Goal: Information Seeking & Learning: Find specific page/section

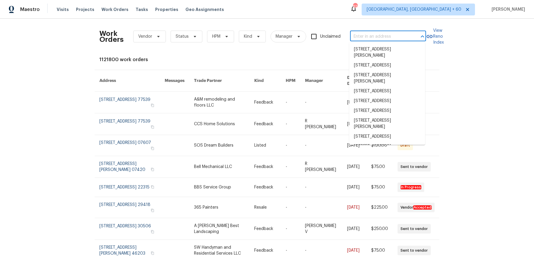
click at [380, 33] on input "text" at bounding box center [379, 36] width 59 height 9
paste input "[STREET_ADDRESS]"
type input "[STREET_ADDRESS]"
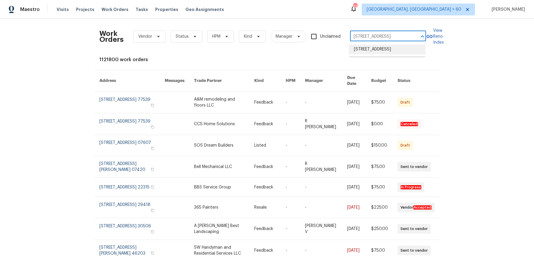
click at [393, 54] on li "[STREET_ADDRESS]" at bounding box center [387, 50] width 76 height 10
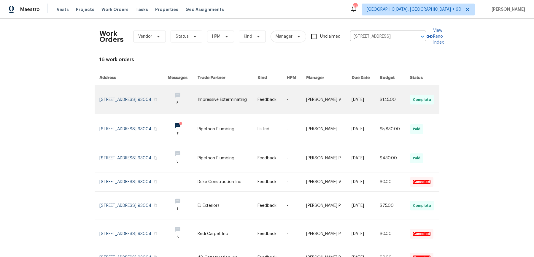
click at [318, 97] on link at bounding box center [328, 100] width 45 height 28
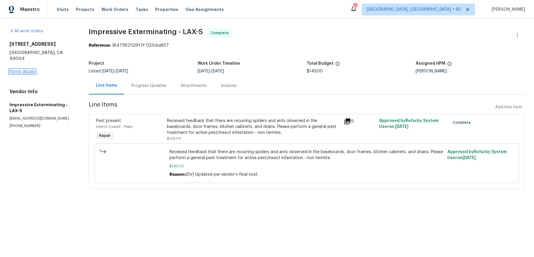
click at [31, 69] on link "Home details" at bounding box center [22, 71] width 26 height 4
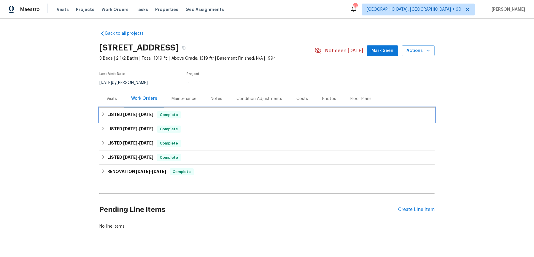
click at [235, 122] on div "LISTED [DATE] - [DATE] Complete" at bounding box center [266, 115] width 335 height 14
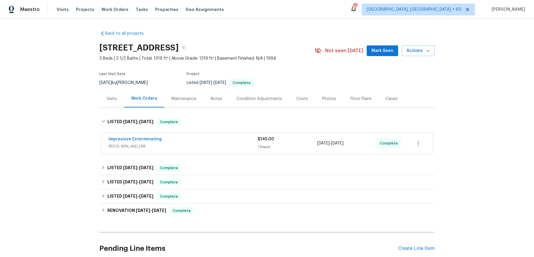
click at [221, 143] on div "Impressive Exterminating" at bounding box center [183, 139] width 149 height 7
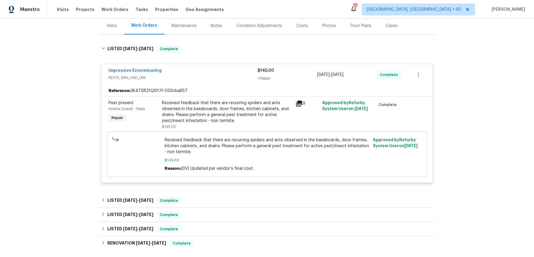
scroll to position [94, 0]
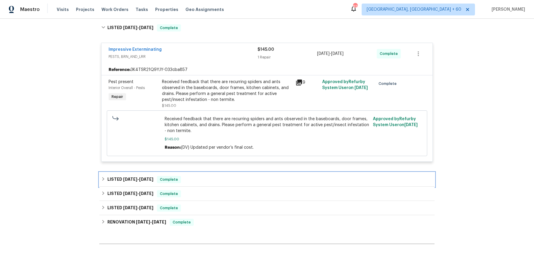
click at [209, 183] on div "LISTED [DATE] - [DATE] Complete" at bounding box center [267, 179] width 332 height 7
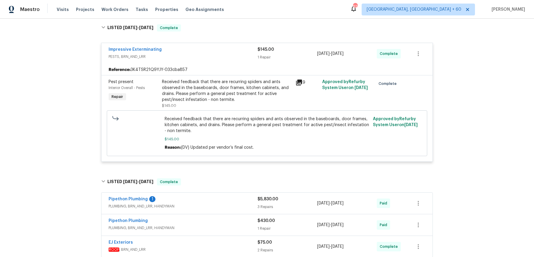
click at [207, 203] on div "Pipethon Plumbing 1" at bounding box center [183, 199] width 149 height 7
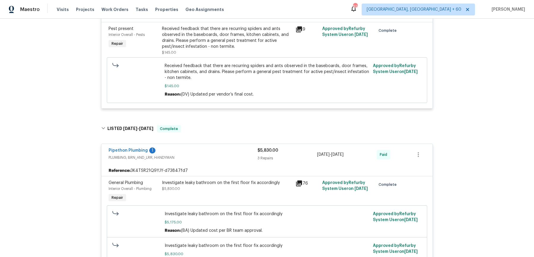
scroll to position [0, 0]
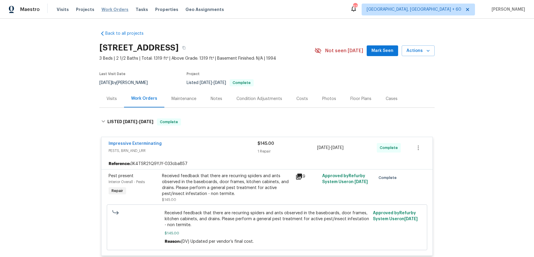
click at [105, 11] on span "Work Orders" at bounding box center [115, 10] width 27 height 6
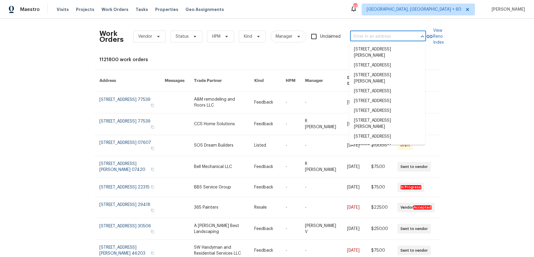
click at [386, 34] on input "text" at bounding box center [379, 36] width 59 height 9
paste input "[STREET_ADDRESS]"
type input "[STREET_ADDRESS]"
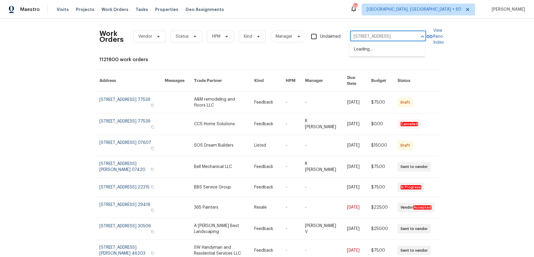
scroll to position [0, 20]
click at [383, 48] on li "[STREET_ADDRESS]" at bounding box center [387, 50] width 76 height 10
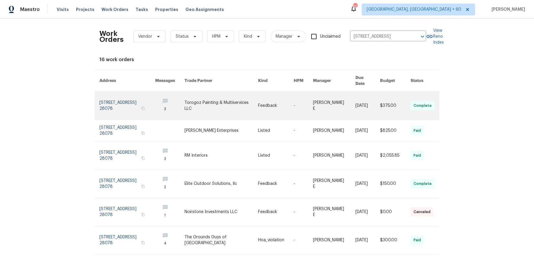
click at [318, 97] on link at bounding box center [334, 106] width 42 height 28
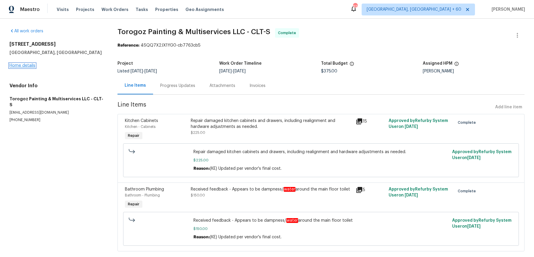
click at [26, 66] on link "Home details" at bounding box center [22, 66] width 26 height 4
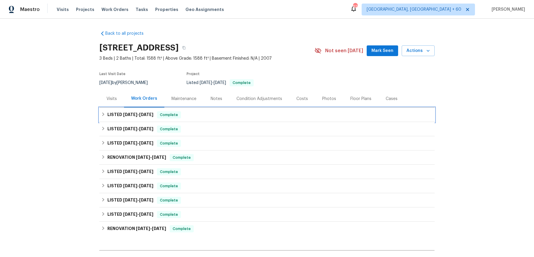
click at [241, 109] on div "LISTED [DATE] - [DATE] Complete" at bounding box center [266, 115] width 335 height 14
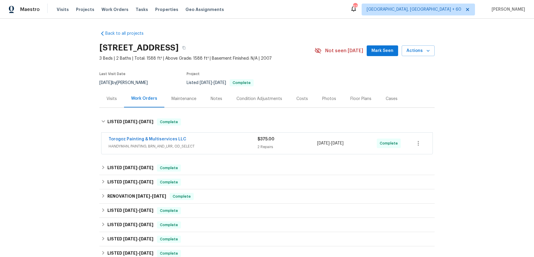
click at [219, 140] on div "Torogoz Painting & Multiservices LLC" at bounding box center [183, 139] width 149 height 7
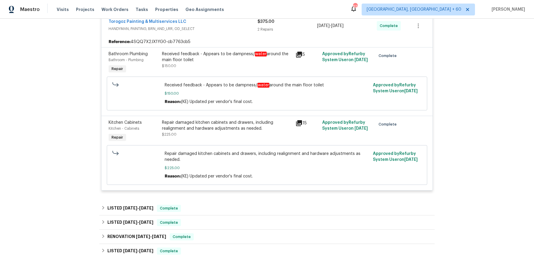
scroll to position [134, 0]
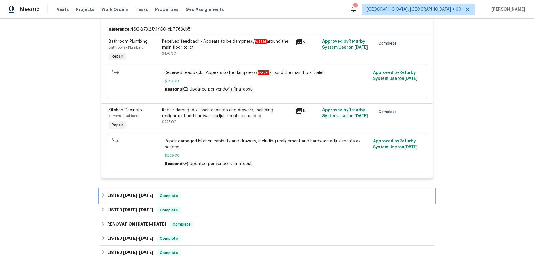
click at [216, 189] on div "LISTED [DATE] - [DATE] Complete" at bounding box center [266, 196] width 335 height 14
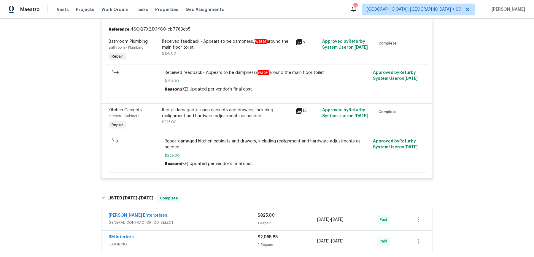
click at [212, 218] on div "[PERSON_NAME] Enterprises" at bounding box center [183, 216] width 149 height 7
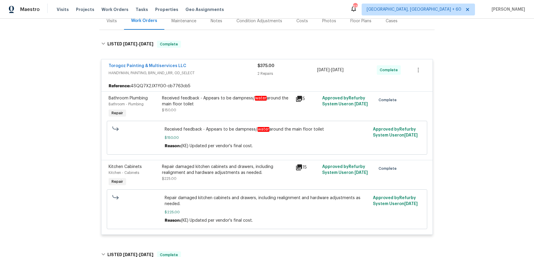
scroll to position [0, 0]
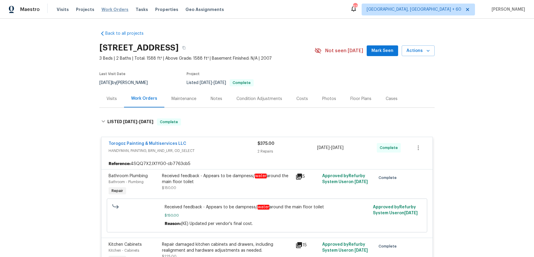
click at [114, 8] on span "Work Orders" at bounding box center [115, 10] width 27 height 6
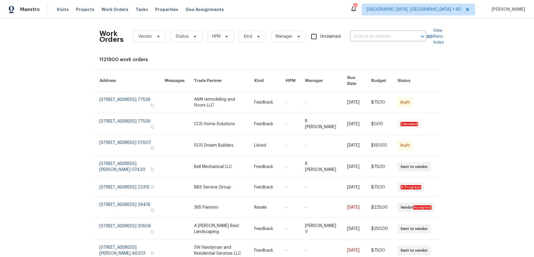
click at [408, 45] on div "Work Orders Vendor Status HPM Kind Manager Unclaimed ​" at bounding box center [262, 36] width 327 height 26
click at [406, 40] on input "text" at bounding box center [379, 36] width 59 height 9
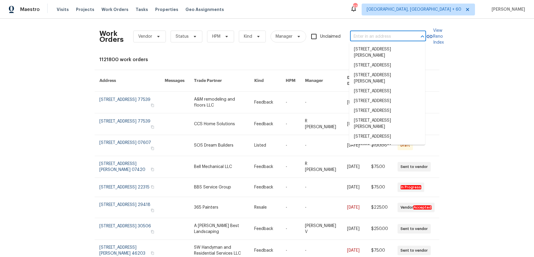
paste input "[STREET_ADDRESS]"
type input "[STREET_ADDRESS]"
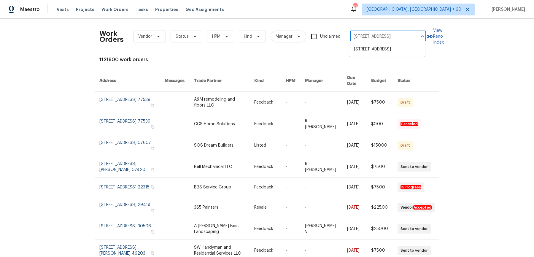
click at [387, 45] on li "[STREET_ADDRESS]" at bounding box center [387, 50] width 76 height 10
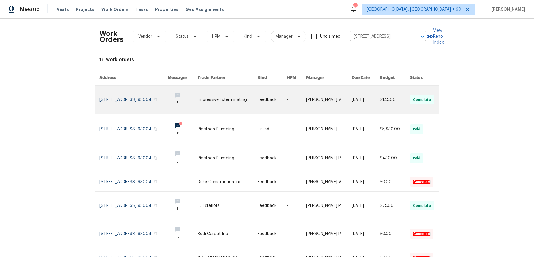
click at [325, 102] on link at bounding box center [328, 100] width 45 height 28
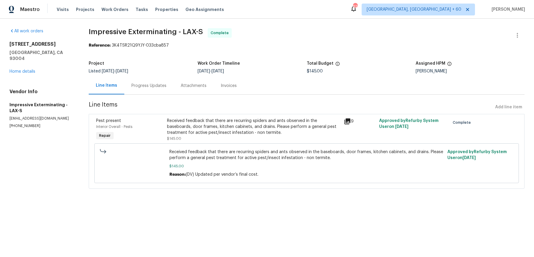
click at [33, 69] on div "All work orders [STREET_ADDRESS] Home details Vendor Info Impressive Exterminat…" at bounding box center [41, 78] width 65 height 100
click at [32, 69] on link "Home details" at bounding box center [22, 71] width 26 height 4
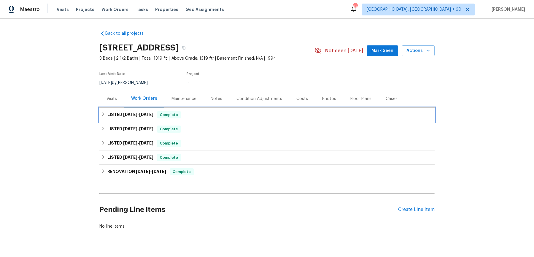
click at [184, 122] on div "LISTED [DATE] - [DATE] Complete" at bounding box center [266, 115] width 335 height 14
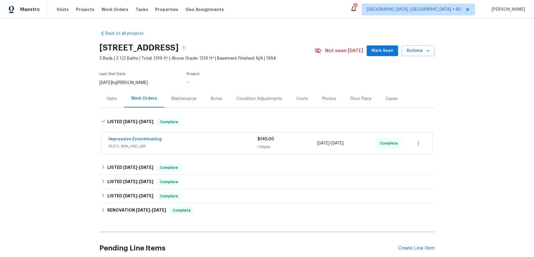
click at [190, 156] on div "Impressive Exterminating PESTS, BRN_AND_LRR $145.00 1 Repair [DATE] - [DATE] Co…" at bounding box center [266, 143] width 335 height 25
click at [193, 149] on span "PESTS, BRN_AND_LRR" at bounding box center [183, 146] width 149 height 6
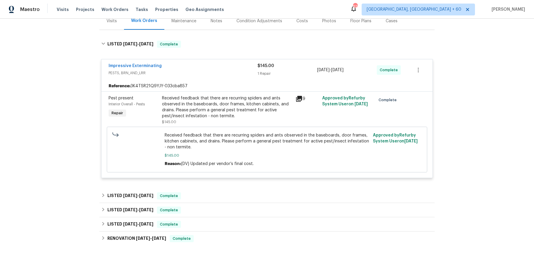
scroll to position [78, 0]
click at [211, 194] on div "LISTED [DATE] - [DATE] Complete" at bounding box center [266, 196] width 335 height 14
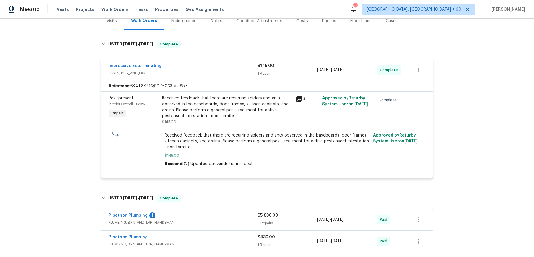
click at [209, 219] on div "Pipethon Plumbing 1" at bounding box center [183, 216] width 149 height 7
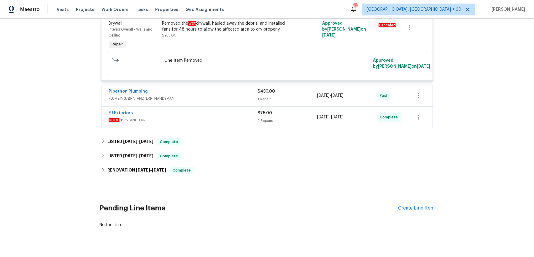
scroll to position [485, 0]
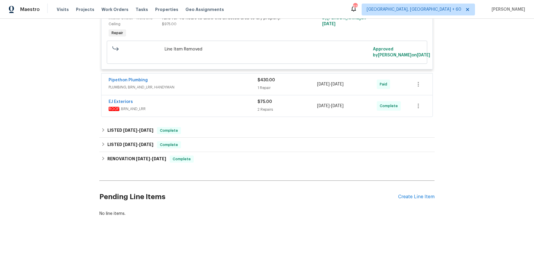
click at [203, 76] on div "Pipethon Plumbing PLUMBING, BRN_AND_LRR, HANDYMAN $430.00 1 Repair [DATE] - [DA…" at bounding box center [267, 84] width 331 height 21
click at [203, 80] on div "Pipethon Plumbing" at bounding box center [183, 80] width 149 height 7
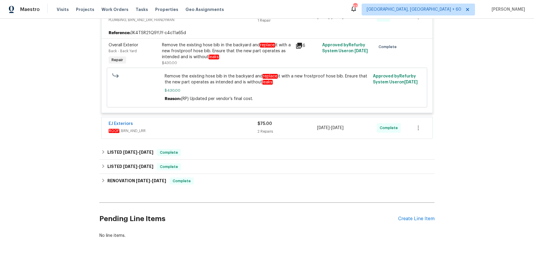
scroll to position [555, 0]
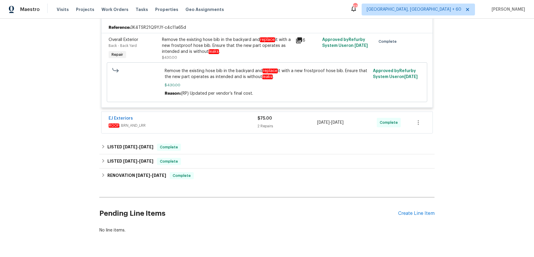
click at [210, 133] on div "EJ Exteriors ROOF , BRN_AND_LRR $75.00 2 Repairs [DATE] - [DATE] Complete" at bounding box center [267, 122] width 331 height 21
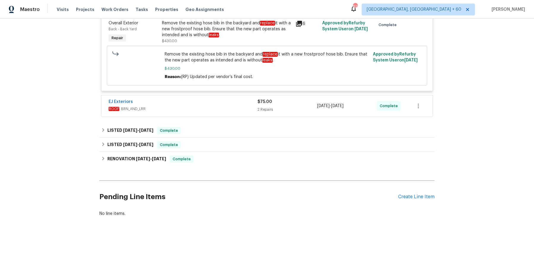
click at [235, 100] on div "EJ Exteriors" at bounding box center [183, 102] width 149 height 7
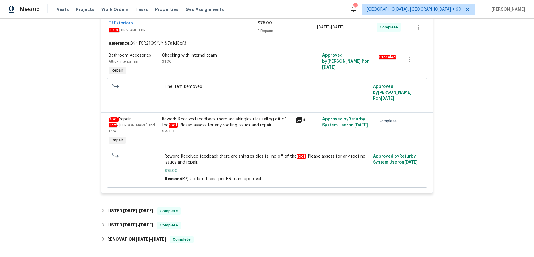
scroll to position [722, 0]
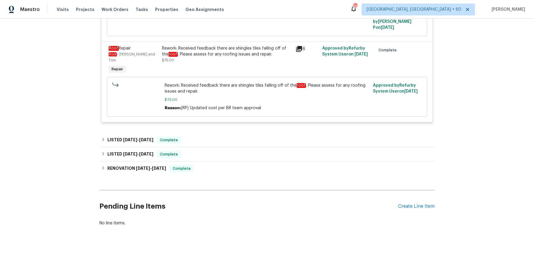
click at [230, 147] on div "LISTED [DATE] - [DATE] Complete" at bounding box center [266, 154] width 335 height 14
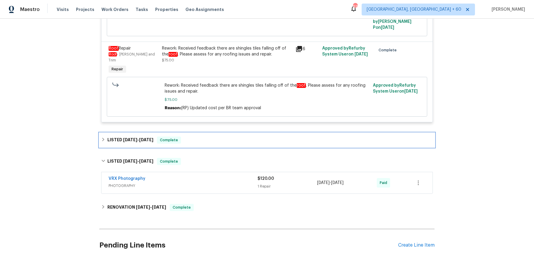
click at [229, 137] on div "LISTED [DATE] - [DATE] Complete" at bounding box center [267, 140] width 332 height 7
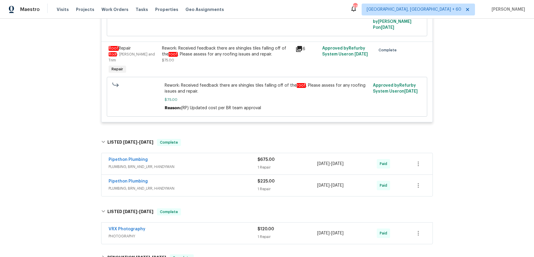
click at [225, 164] on span "PLUMBING, BRN_AND_LRR, HANDYMAN" at bounding box center [183, 167] width 149 height 6
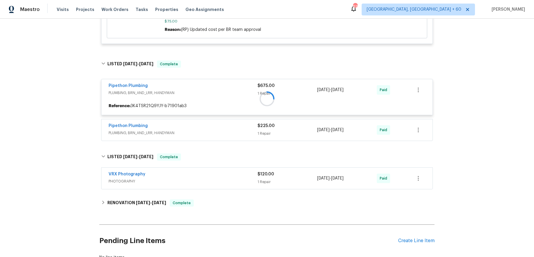
scroll to position [799, 0]
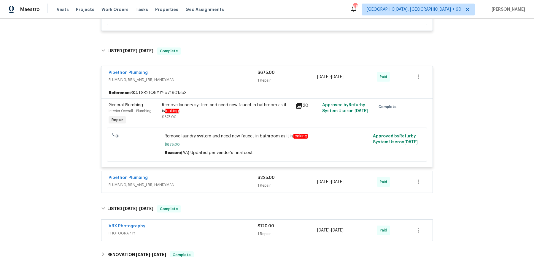
click at [217, 175] on div "Pipethon Plumbing" at bounding box center [183, 178] width 149 height 7
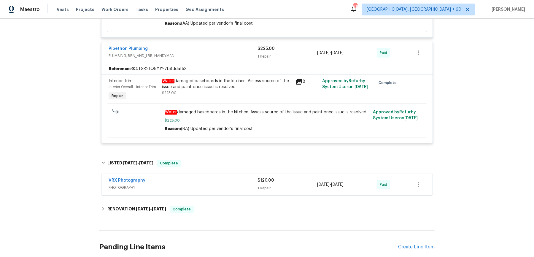
click at [220, 185] on span "PHOTOGRAPHY" at bounding box center [183, 188] width 149 height 6
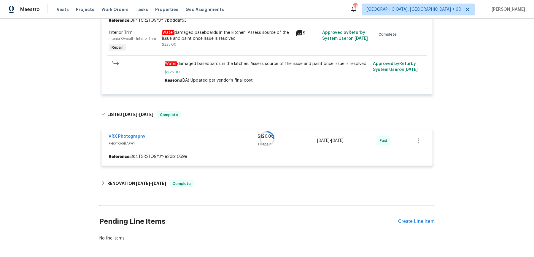
scroll to position [991, 0]
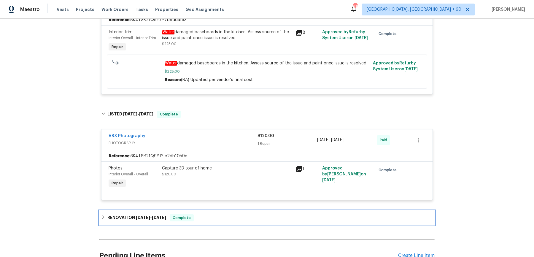
click at [216, 214] on div "RENOVATION [DATE] - [DATE] Complete" at bounding box center [267, 217] width 332 height 7
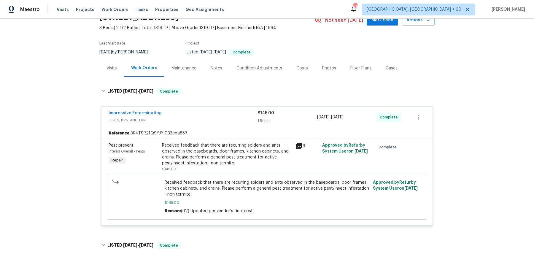
scroll to position [42, 0]
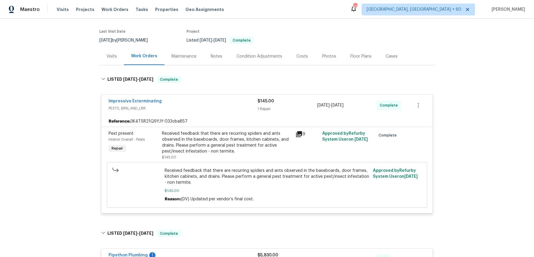
click at [209, 142] on div "Received feedback that there are recurring spiders and ants observed in the bas…" at bounding box center [227, 143] width 130 height 24
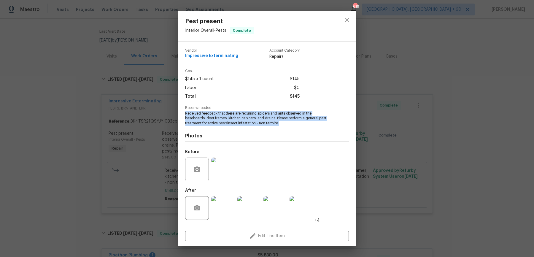
drag, startPoint x: 180, startPoint y: 113, endPoint x: 284, endPoint y: 123, distance: 104.3
click at [284, 123] on div "Vendor Impressive Exterminating Account Category Repairs Cost $145 x 1 count $1…" at bounding box center [267, 134] width 178 height 184
copy span "Received feedback that there are recurring spiders and ants observed in the bas…"
click at [131, 117] on div "Pest present Interior Overall - Pests Complete Vendor Impressive Exterminating …" at bounding box center [267, 128] width 534 height 257
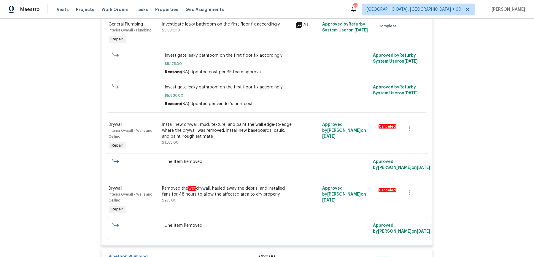
scroll to position [0, 0]
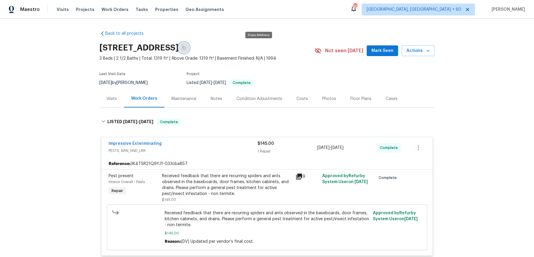
click at [189, 47] on button "button" at bounding box center [184, 47] width 11 height 11
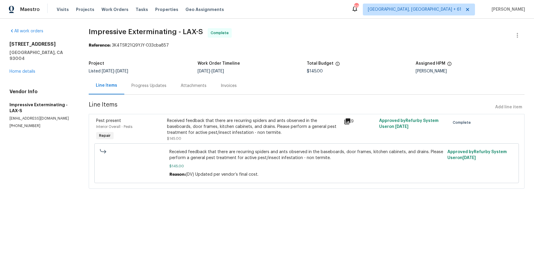
click at [235, 115] on div "Pest present Interior Overall - Pests Repair Received feedback that there are r…" at bounding box center [307, 151] width 436 height 75
click at [174, 123] on div "Received feedback that there are recurring spiders and ants observed in the bas…" at bounding box center [253, 127] width 173 height 18
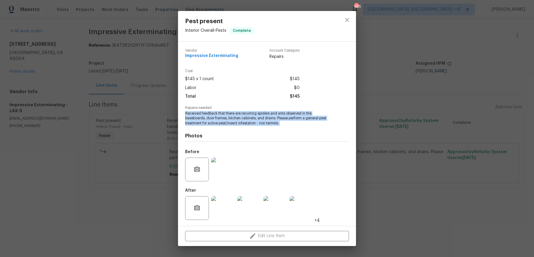
drag, startPoint x: 185, startPoint y: 115, endPoint x: 281, endPoint y: 126, distance: 96.5
click at [281, 126] on div "Vendor Impressive Exterminating Account Category Repairs Cost $145 x 1 count $1…" at bounding box center [267, 134] width 164 height 180
copy span "Received feedback that there are recurring spiders and ants observed in the bas…"
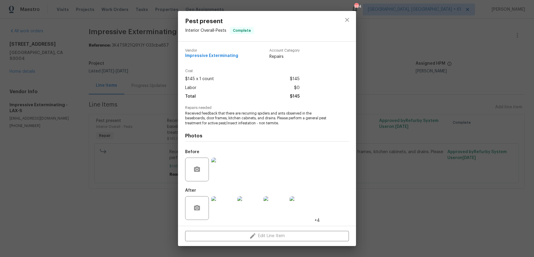
click at [210, 56] on span "Impressive Exterminating" at bounding box center [211, 56] width 53 height 4
copy span "Impressive Exterminating"
click at [145, 69] on div "Pest present Interior Overall - Pests Complete Vendor Impressive Exterminating …" at bounding box center [267, 128] width 534 height 257
